Goal: Find specific page/section: Find specific page/section

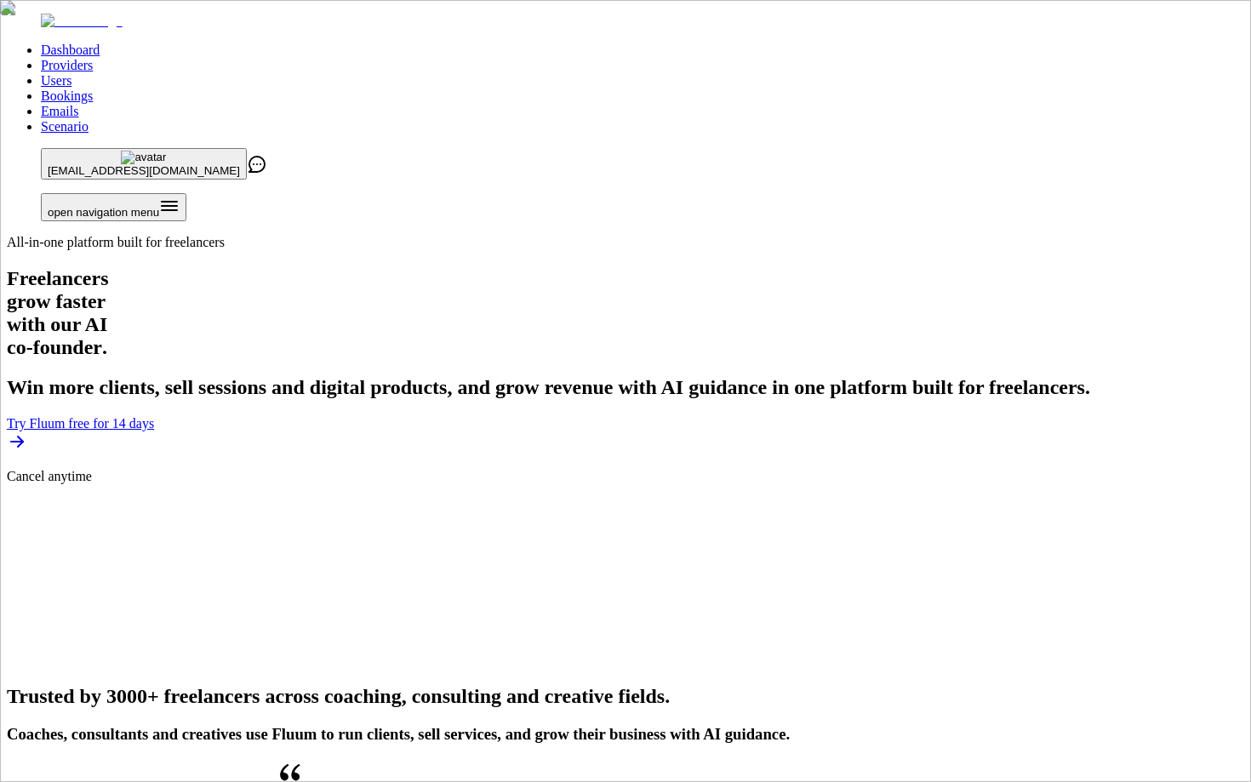
click at [71, 73] on link "Users" at bounding box center [56, 80] width 31 height 14
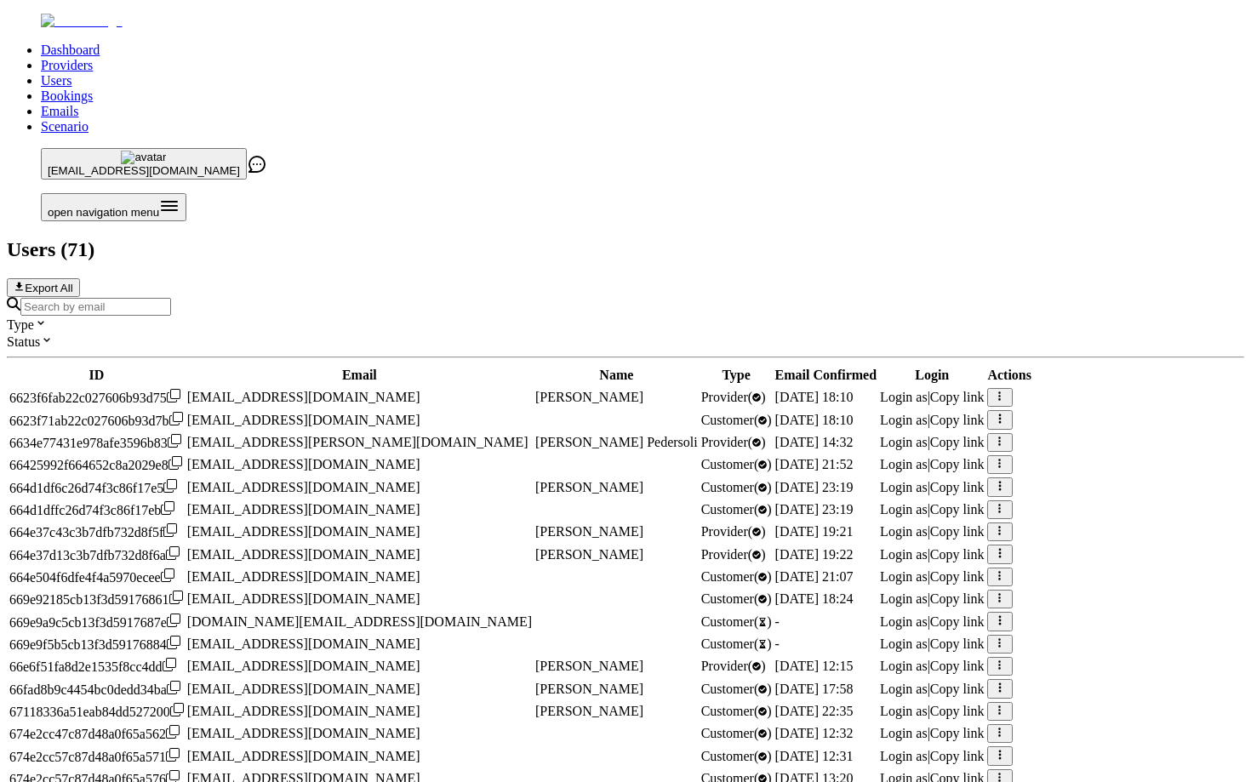
scroll to position [584, 0]
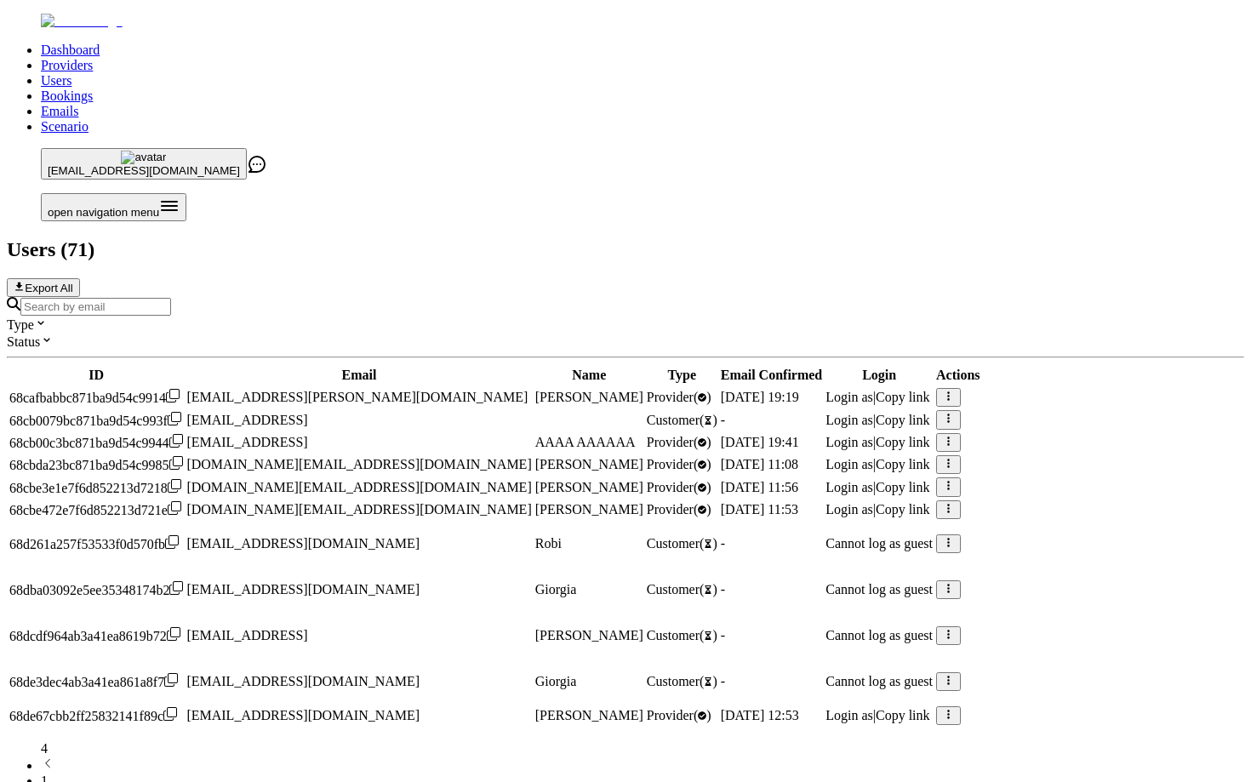
scroll to position [155, 0]
click at [873, 708] on span "Login as" at bounding box center [850, 715] width 48 height 14
click at [93, 58] on link "Providers" at bounding box center [67, 65] width 52 height 14
